Goal: Task Accomplishment & Management: Use online tool/utility

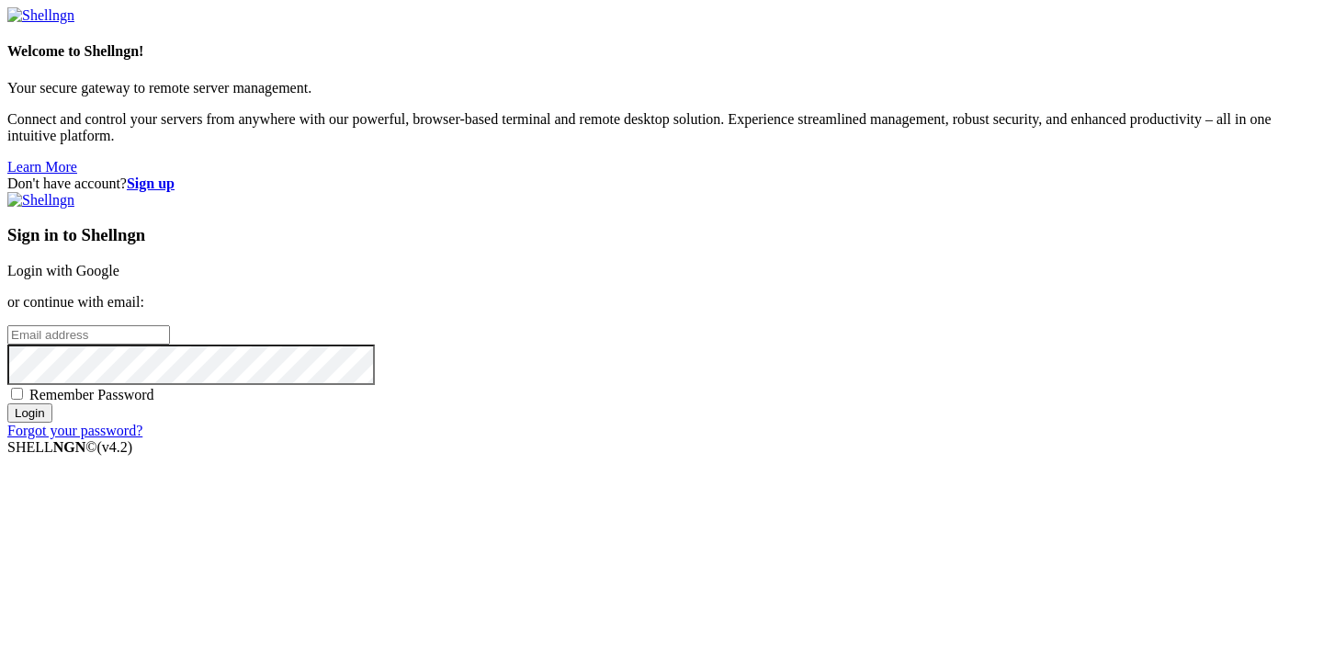
click at [119, 263] on link "Login with Google" at bounding box center [63, 271] width 112 height 16
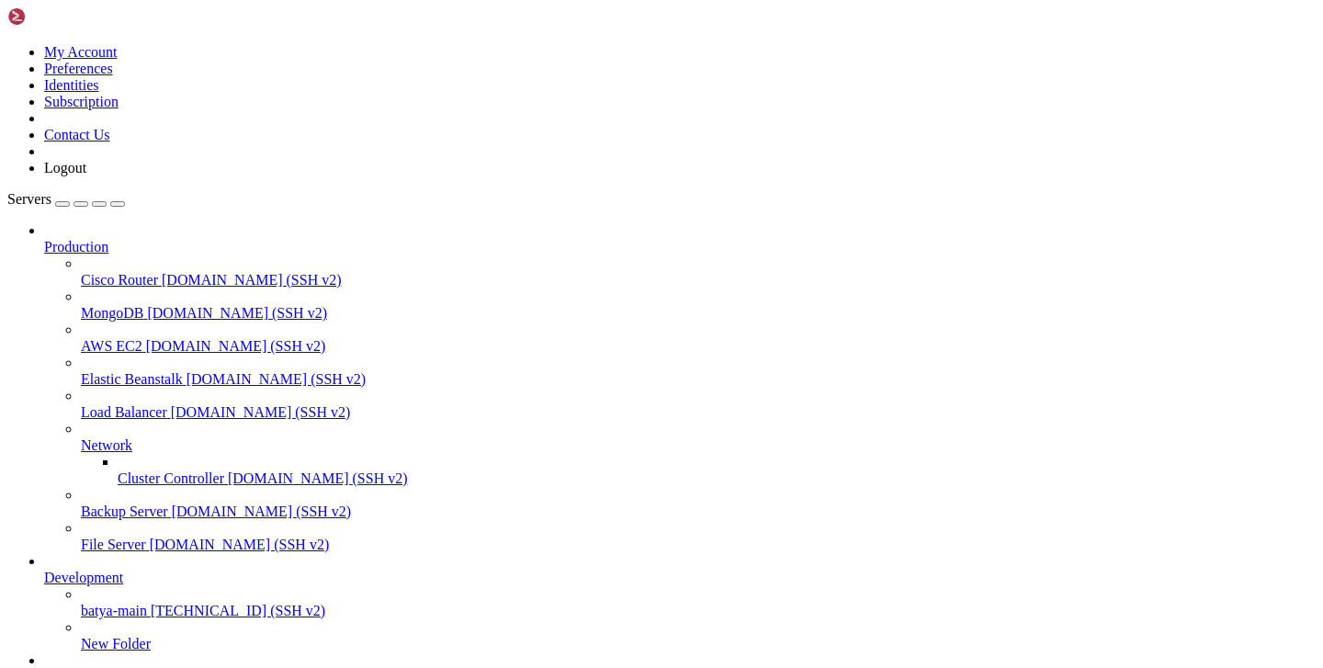
scroll to position [0, 0]
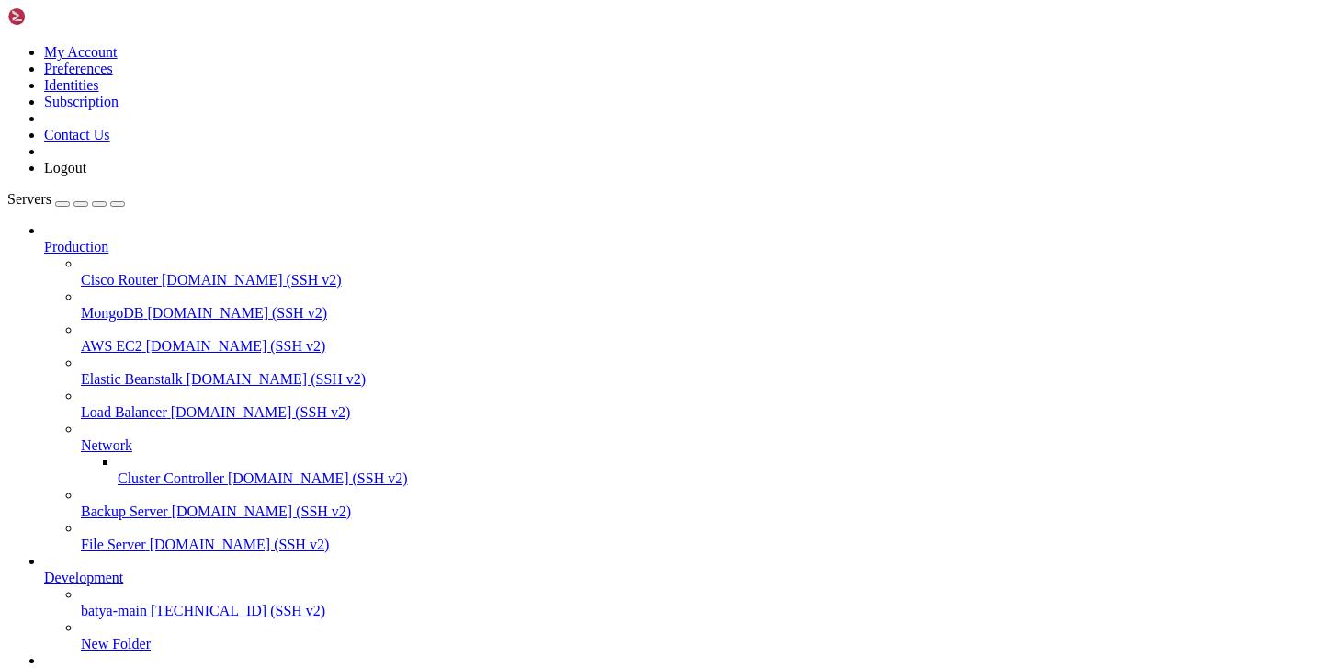
type input "/var/service"
